Goal: Download file/media

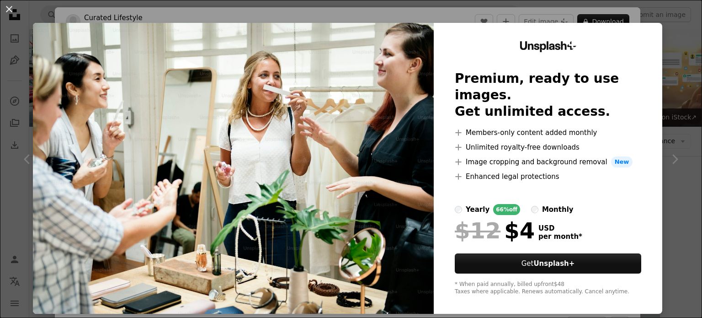
scroll to position [823, 0]
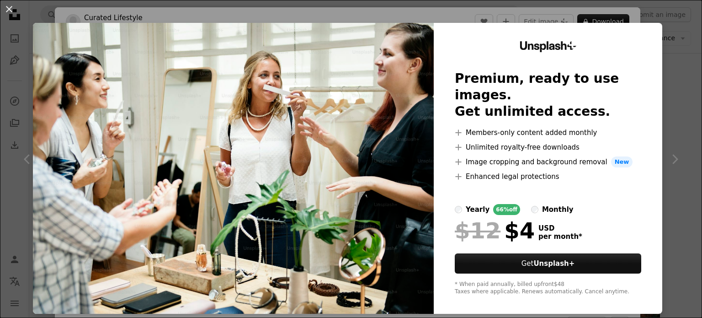
click at [673, 13] on div "An X shape Unsplash+ Premium, ready to use images. Get unlimited access. A plus…" at bounding box center [351, 159] width 702 height 318
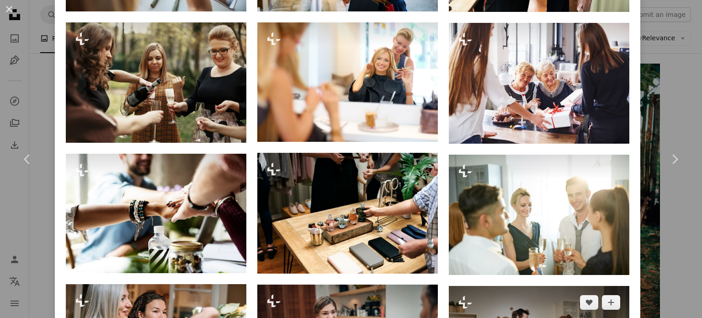
scroll to position [766, 0]
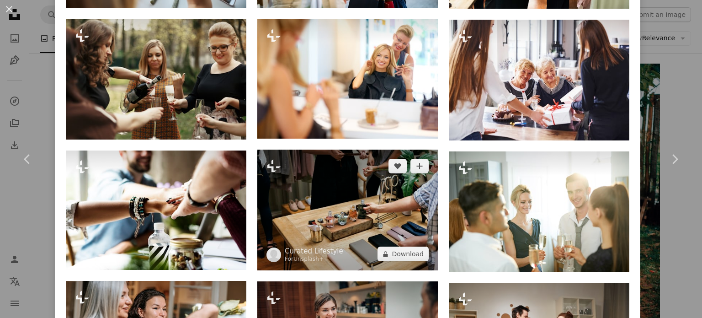
click at [349, 186] on img at bounding box center [347, 209] width 181 height 121
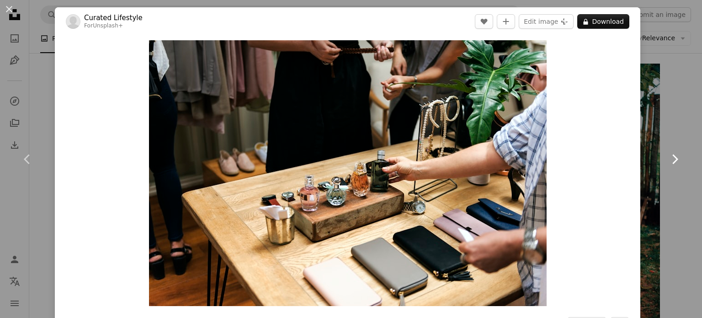
click at [669, 140] on link "Chevron right" at bounding box center [674, 159] width 55 height 88
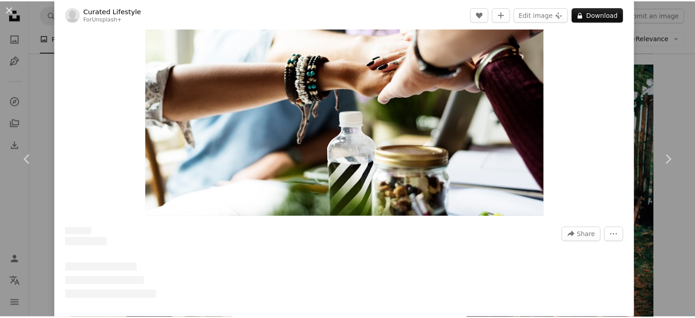
scroll to position [91, 0]
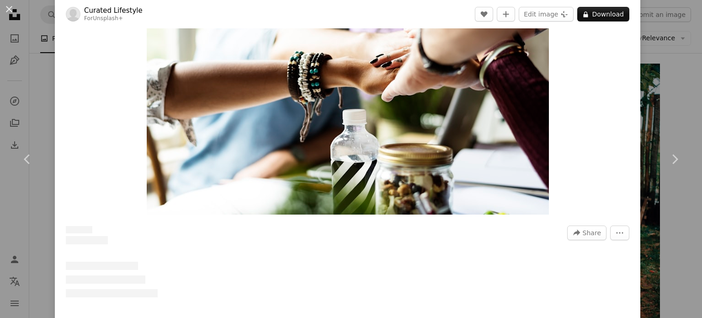
click at [673, 34] on div "An X shape Chevron left Chevron right Curated Lifestyle For Unsplash+ A heart A…" at bounding box center [351, 159] width 702 height 318
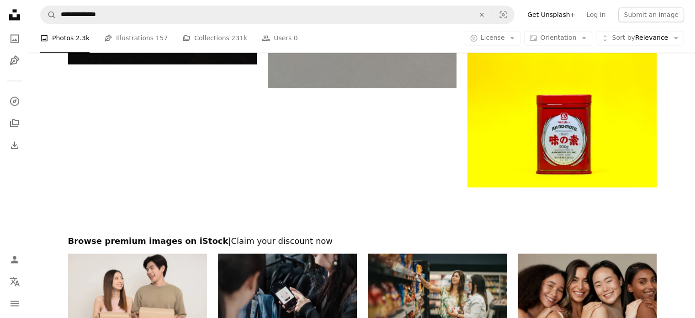
scroll to position [1646, 0]
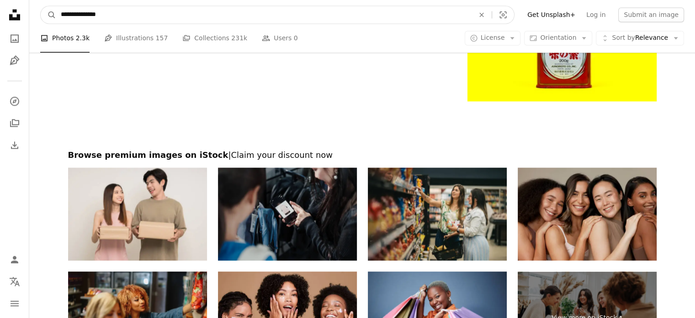
click at [82, 14] on input "**********" at bounding box center [264, 14] width 416 height 17
click at [80, 16] on input "**********" at bounding box center [264, 14] width 416 height 17
drag, startPoint x: 77, startPoint y: 16, endPoint x: 40, endPoint y: 11, distance: 36.9
click at [40, 11] on nav "**********" at bounding box center [362, 14] width 666 height 29
type input "**********"
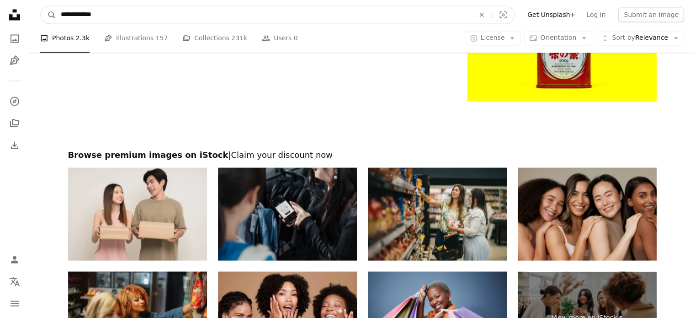
click button "A magnifying glass" at bounding box center [49, 14] width 16 height 17
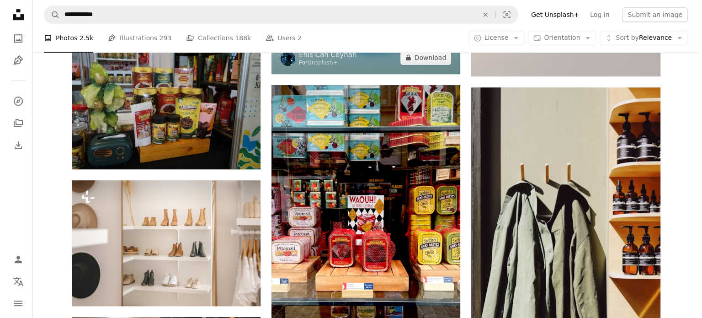
scroll to position [686, 0]
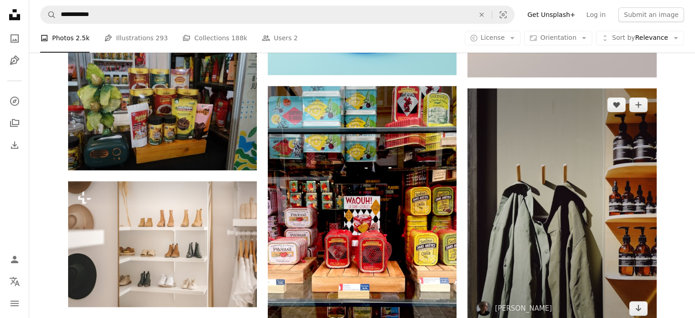
click at [576, 180] on img at bounding box center [562, 206] width 189 height 237
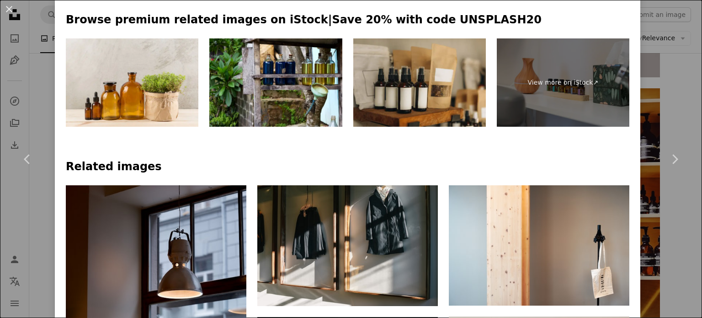
scroll to position [411, 0]
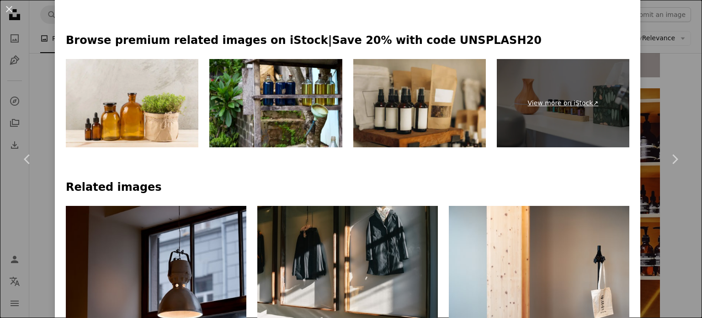
click at [559, 79] on link "View more on iStock ↗" at bounding box center [563, 103] width 133 height 89
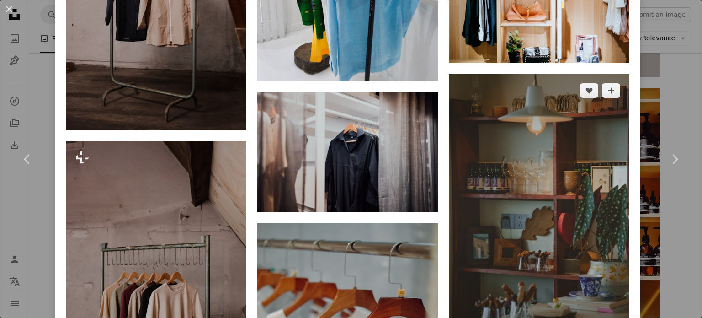
scroll to position [3376, 0]
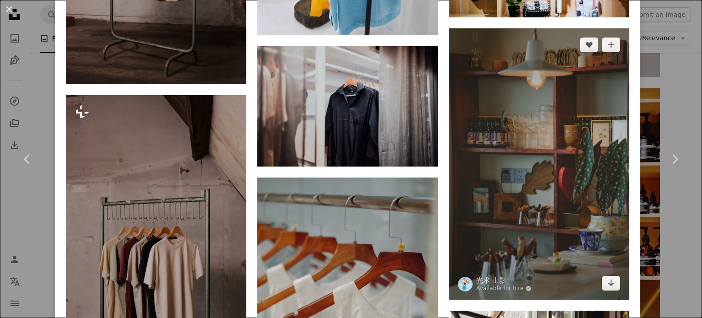
click at [577, 171] on img at bounding box center [539, 163] width 181 height 271
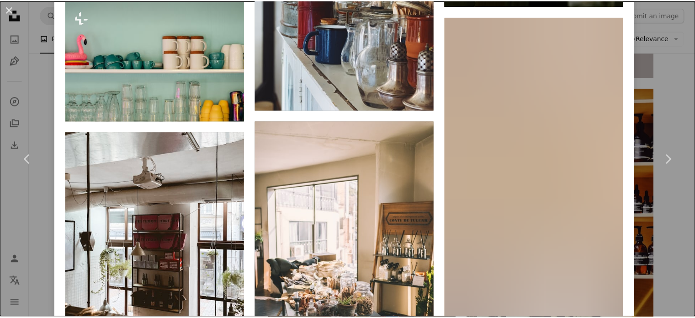
scroll to position [2103, 0]
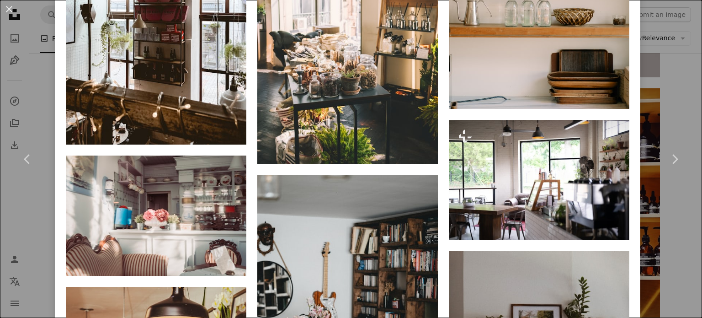
click at [674, 101] on div "An X shape Chevron left Chevron right 光术 山影 Available for hire A checkmark insi…" at bounding box center [351, 159] width 702 height 318
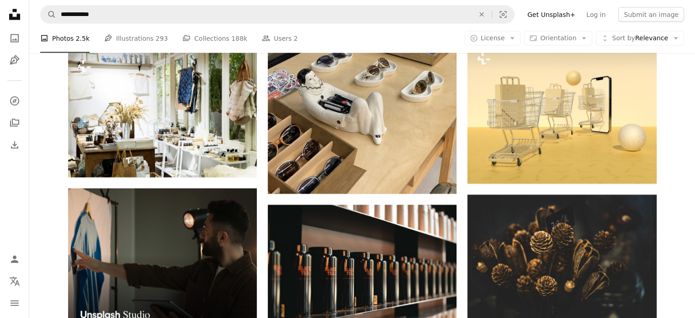
scroll to position [1783, 0]
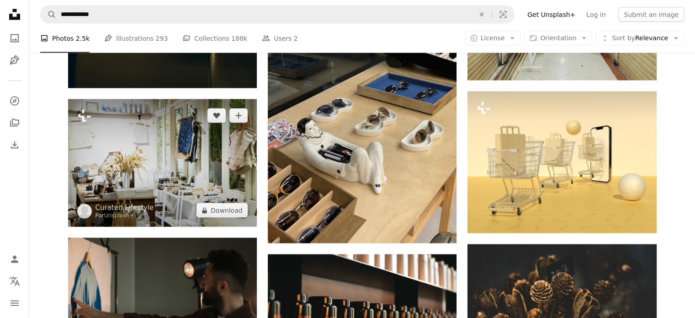
click at [154, 163] on img at bounding box center [162, 163] width 189 height 128
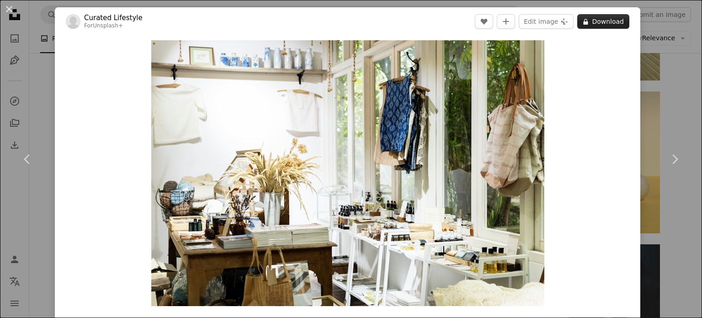
click at [587, 23] on button "A lock Download" at bounding box center [603, 21] width 52 height 15
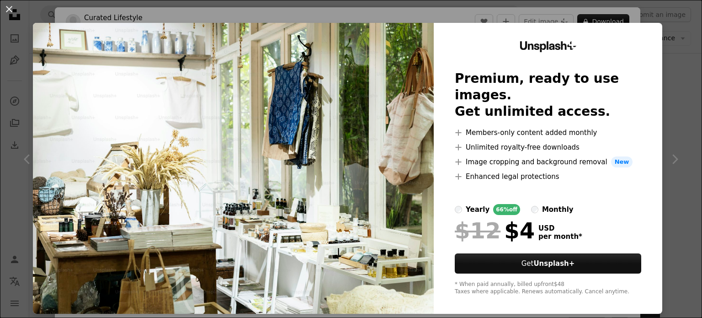
click at [656, 36] on div "An X shape Unsplash+ Premium, ready to use images. Get unlimited access. A plus…" at bounding box center [351, 159] width 702 height 318
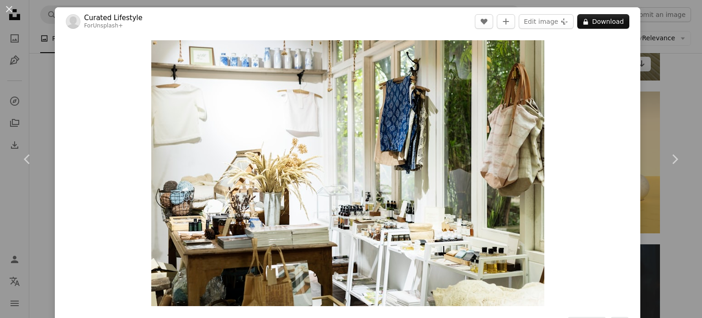
click at [662, 85] on div "An X shape Chevron left Chevron right Curated Lifestyle For Unsplash+ A heart A…" at bounding box center [351, 159] width 702 height 318
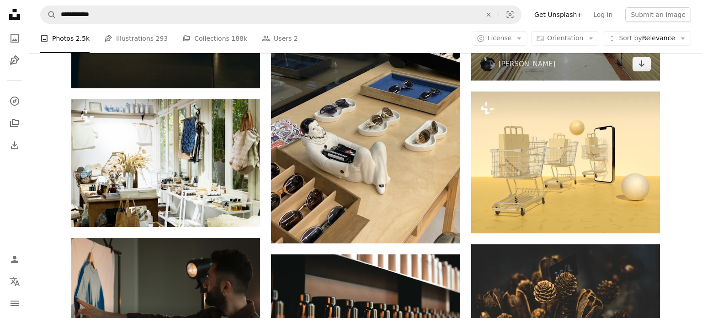
click at [583, 62] on img at bounding box center [565, 10] width 189 height 142
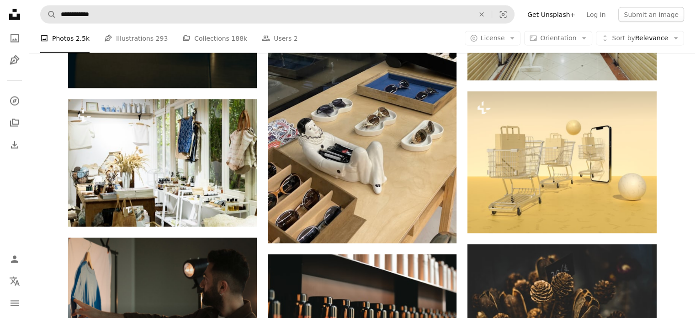
click at [6, 6] on icon "Unsplash logo Unsplash Home" at bounding box center [14, 14] width 18 height 18
